Goal: Find contact information: Find contact information

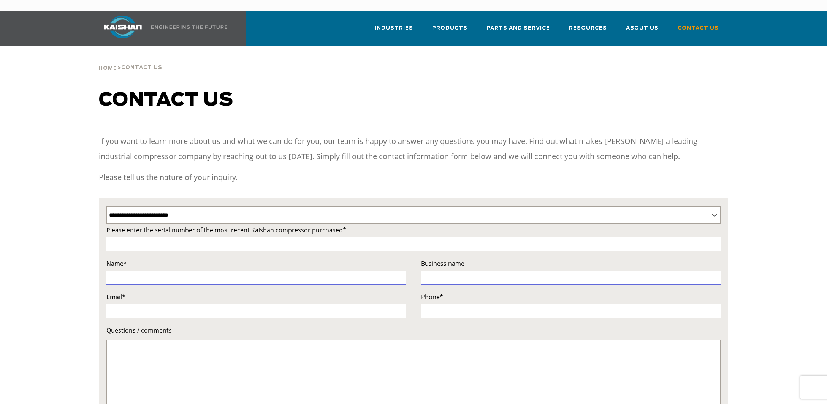
select select "**********"
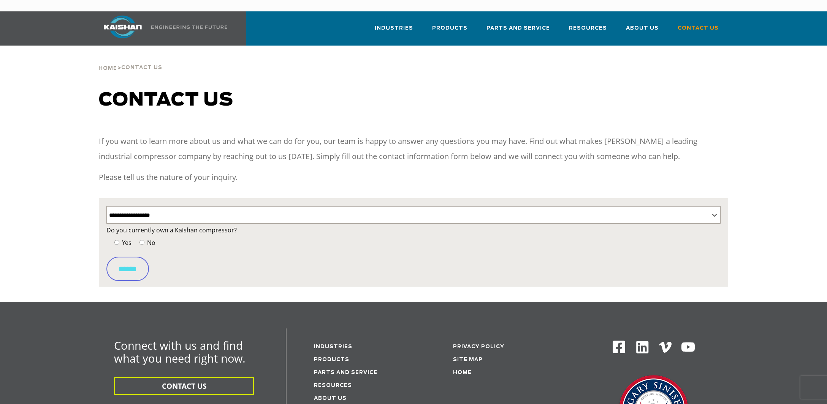
select select "**********"
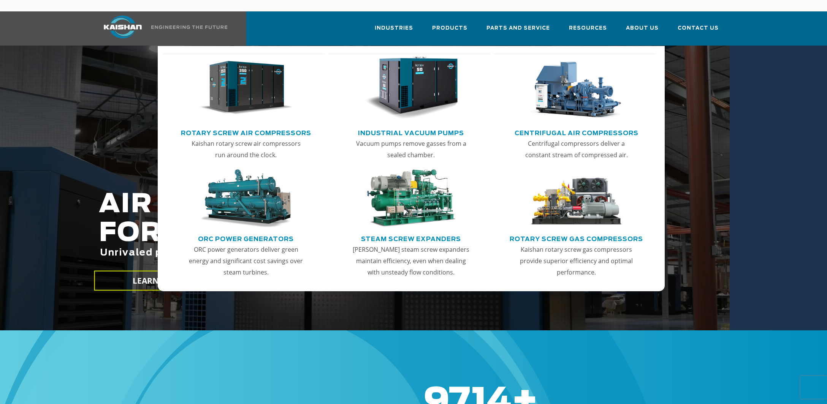
click at [467, 24] on span "Products" at bounding box center [449, 28] width 35 height 9
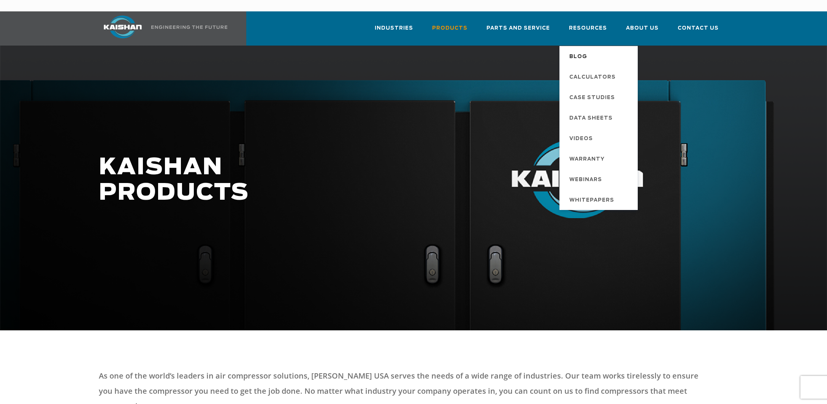
click at [587, 51] on span "Blog" at bounding box center [578, 57] width 18 height 13
